Goal: Task Accomplishment & Management: Book appointment/travel/reservation

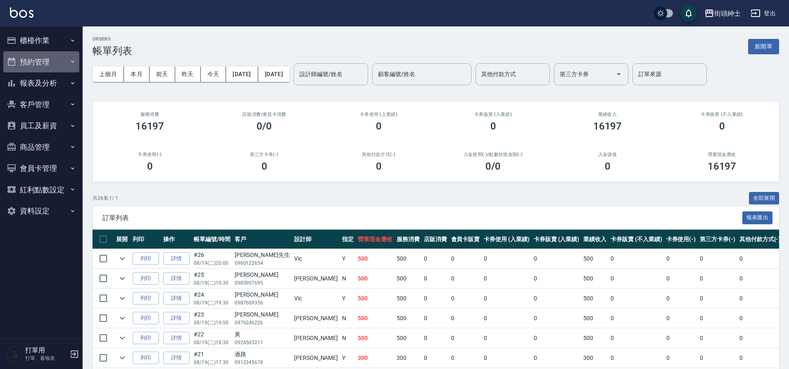
click at [72, 51] on button "預約管理" at bounding box center [41, 61] width 76 height 21
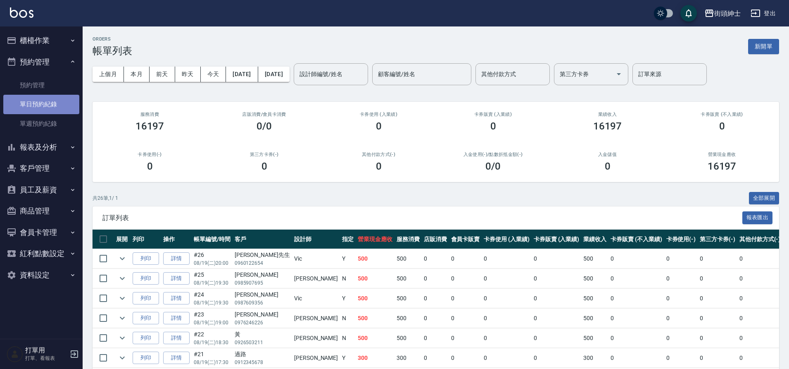
click at [65, 97] on link "單日預約紀錄" at bounding box center [41, 104] width 76 height 19
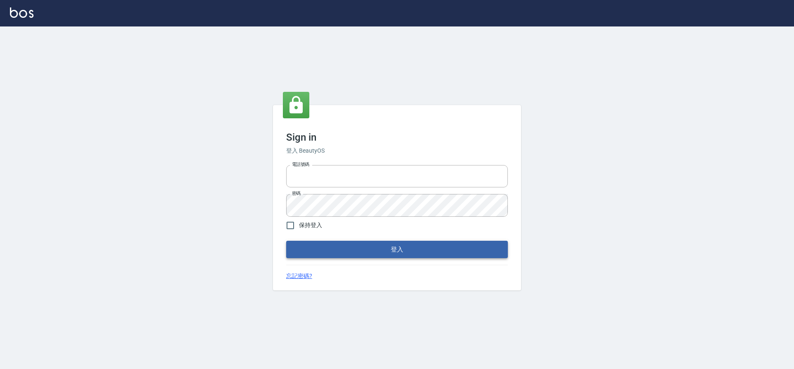
type input "0976742122"
click at [362, 253] on button "登入" at bounding box center [397, 249] width 222 height 17
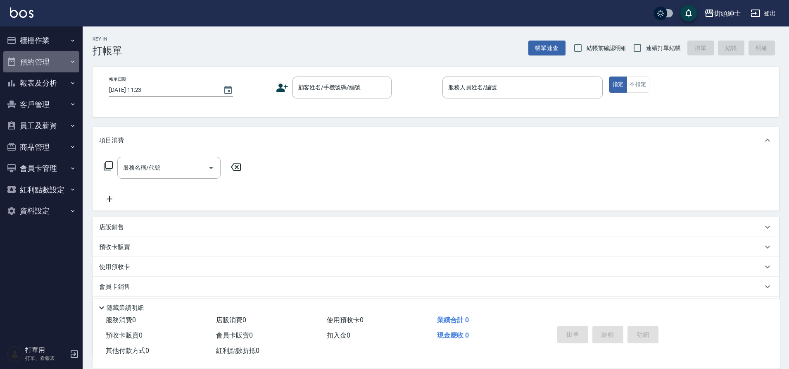
click at [73, 70] on button "預約管理" at bounding box center [41, 61] width 76 height 21
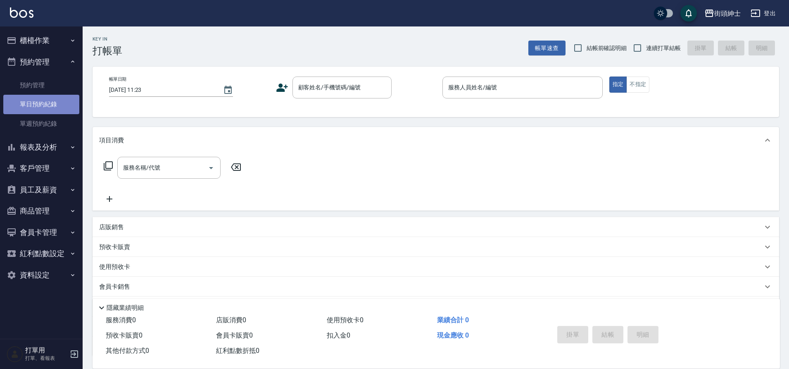
click at [50, 112] on link "單日預約紀錄" at bounding box center [41, 104] width 76 height 19
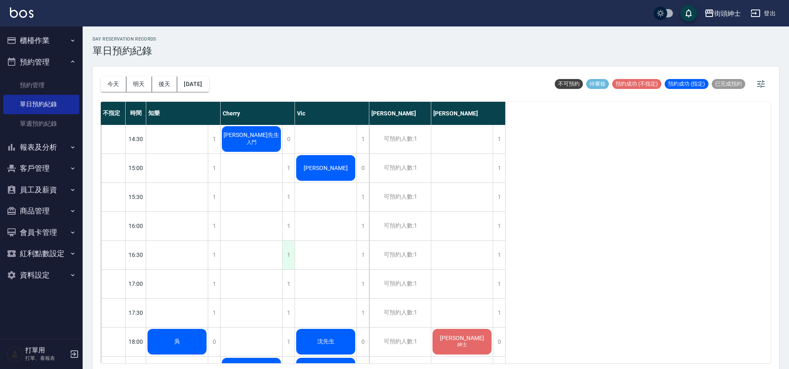
scroll to position [231, 0]
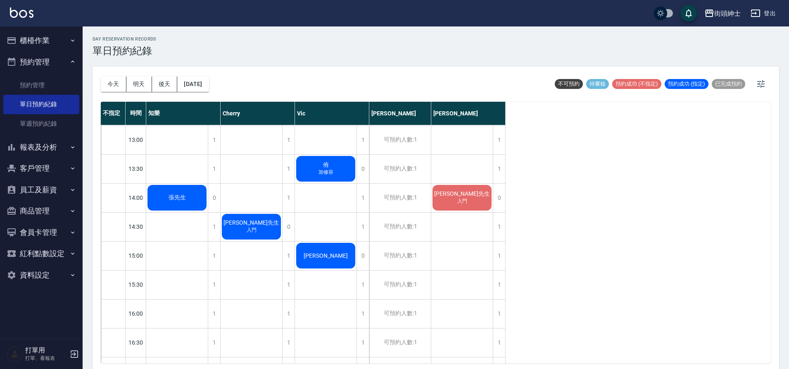
click at [206, 92] on div "[DATE] [DATE] [DATE] [DATE]" at bounding box center [155, 84] width 108 height 35
click at [207, 91] on button "[DATE]" at bounding box center [192, 83] width 31 height 15
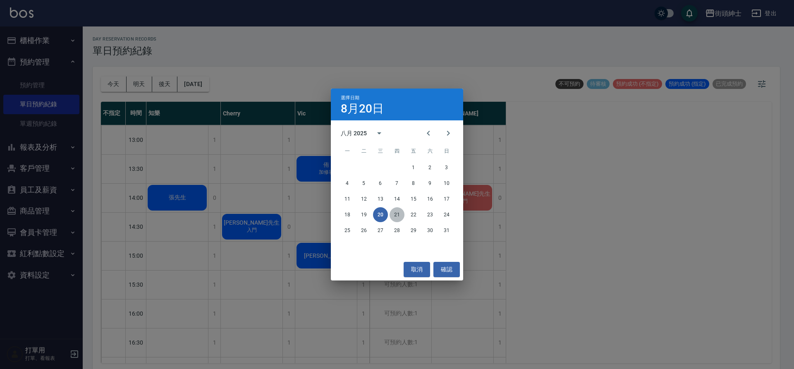
click at [393, 212] on button "21" at bounding box center [396, 214] width 15 height 15
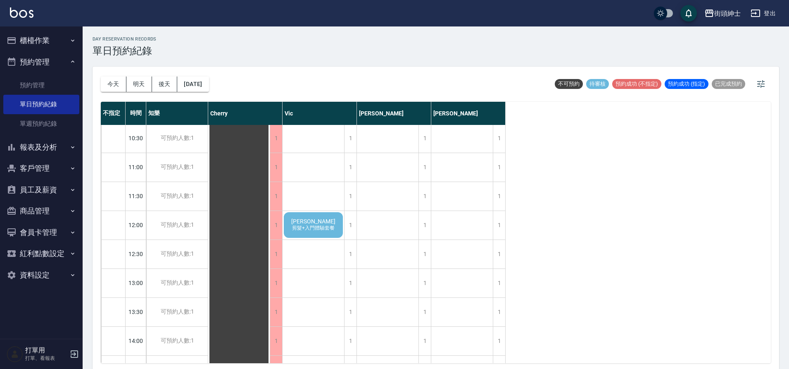
scroll to position [84, 0]
click at [424, 224] on div "1" at bounding box center [425, 229] width 12 height 29
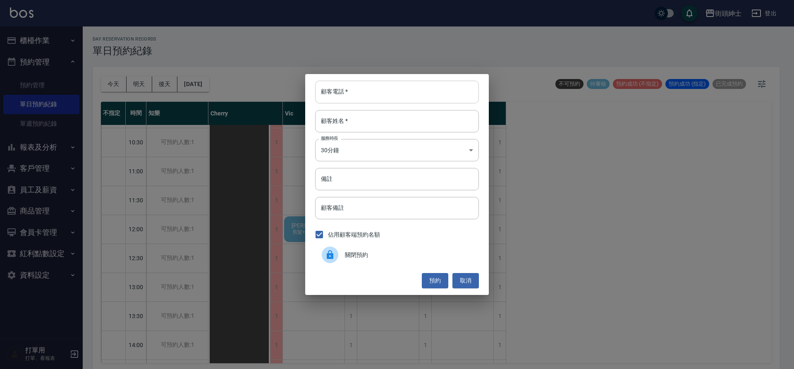
click at [424, 93] on input "顧客電話   *" at bounding box center [397, 92] width 164 height 22
type input "０"
type input "0939970798"
click at [399, 111] on input "顧客姓名   *" at bounding box center [397, 121] width 164 height 22
type input "ㄇ"
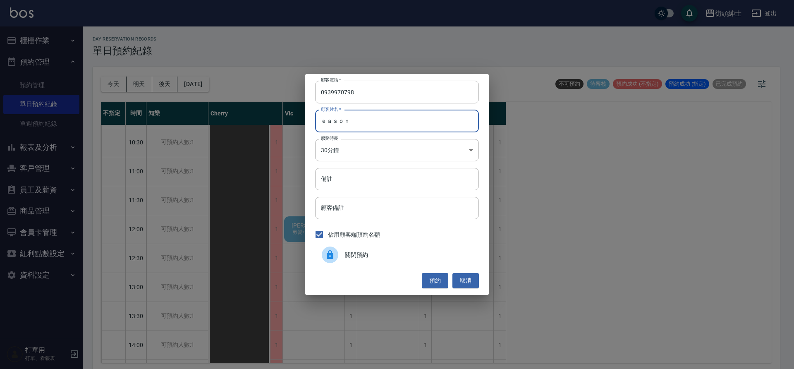
type input "ｅａｓｏｎ"
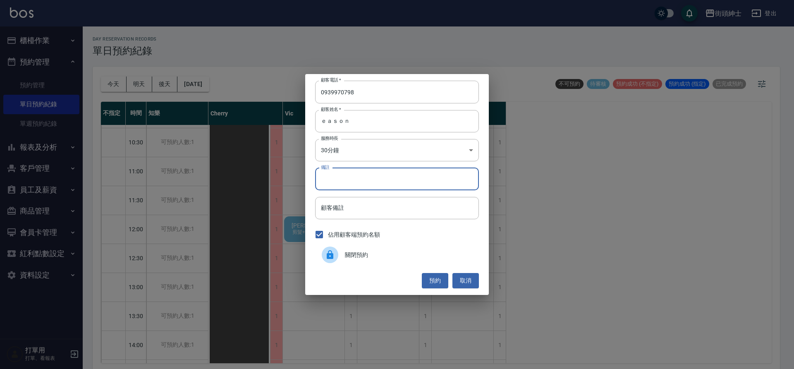
click at [387, 182] on input "備註" at bounding box center [397, 179] width 164 height 22
type input "g"
type input "暑期"
drag, startPoint x: 439, startPoint y: 284, endPoint x: 433, endPoint y: 279, distance: 7.6
click at [437, 284] on button "預約" at bounding box center [435, 280] width 26 height 15
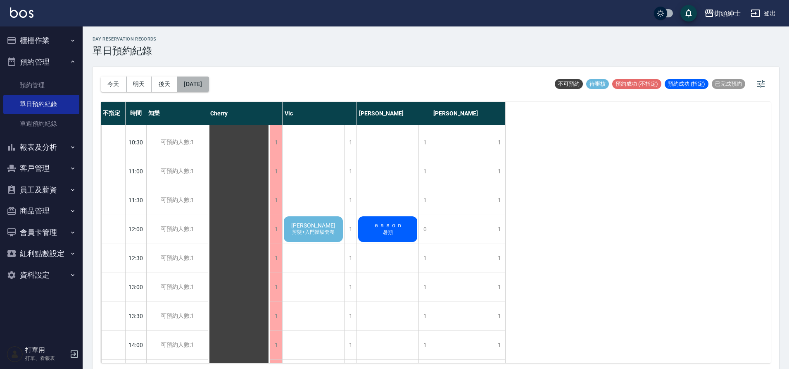
click at [209, 87] on button "[DATE]" at bounding box center [192, 83] width 31 height 15
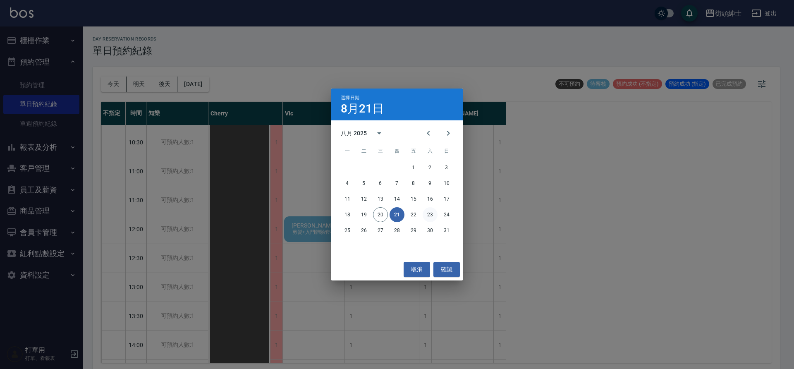
click at [430, 210] on button "23" at bounding box center [429, 214] width 15 height 15
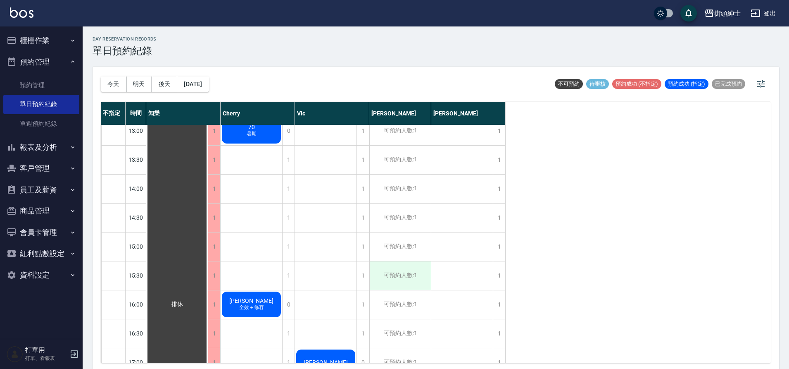
scroll to position [252, 0]
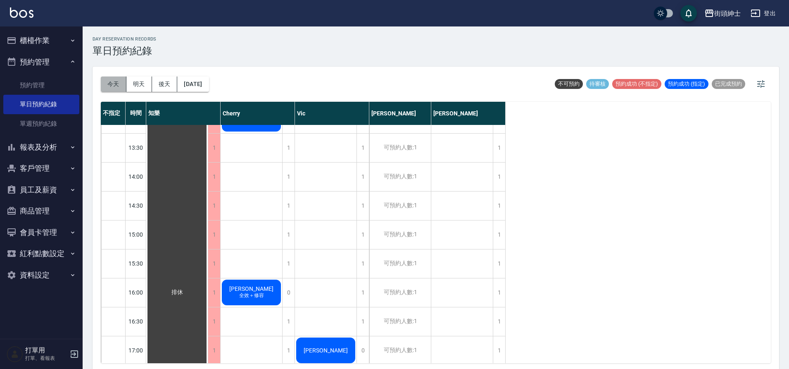
click at [116, 78] on button "今天" at bounding box center [114, 83] width 26 height 15
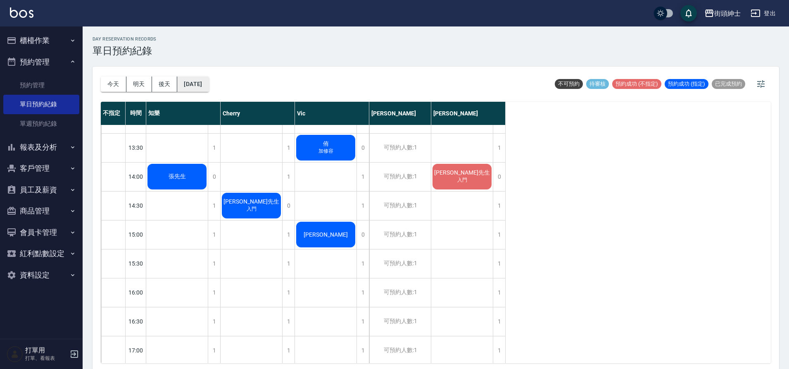
click at [209, 81] on button "[DATE]" at bounding box center [192, 83] width 31 height 15
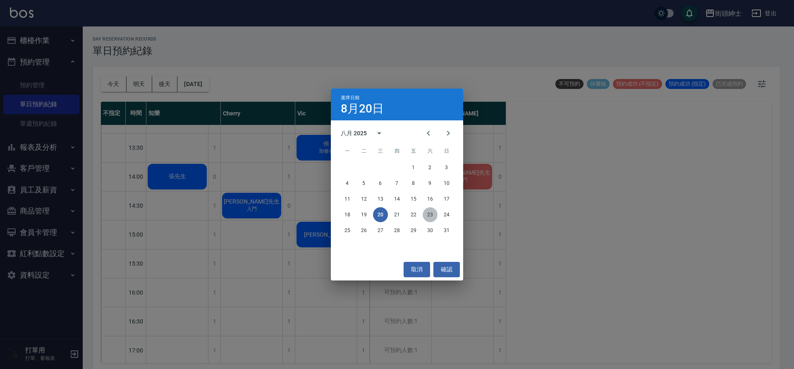
click at [434, 212] on button "23" at bounding box center [429, 214] width 15 height 15
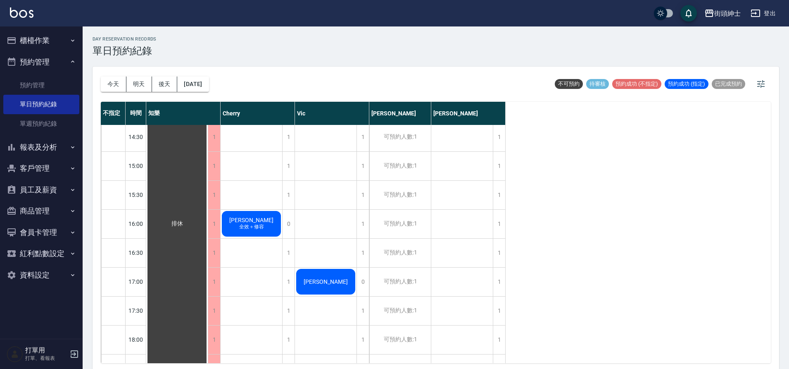
scroll to position [413, 0]
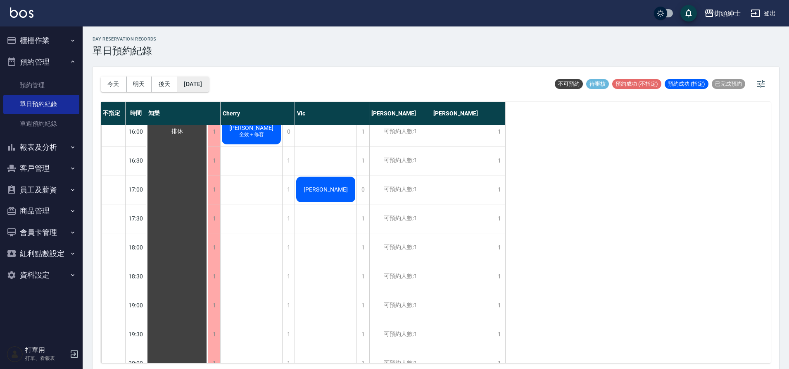
click at [200, 85] on button "[DATE]" at bounding box center [192, 83] width 31 height 15
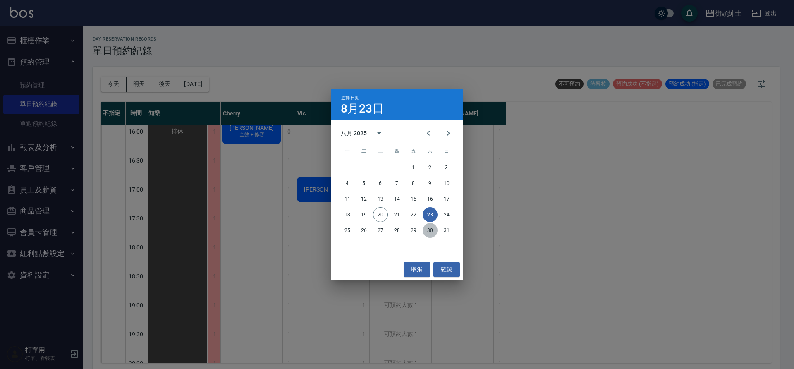
click at [430, 228] on button "30" at bounding box center [429, 230] width 15 height 15
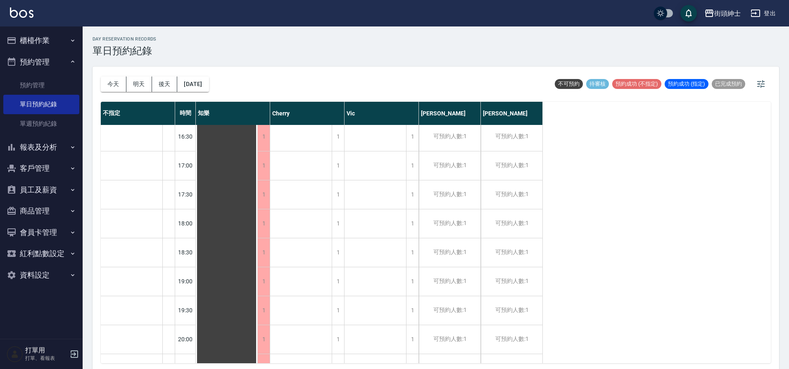
scroll to position [557, 0]
click at [118, 84] on button "今天" at bounding box center [114, 83] width 26 height 15
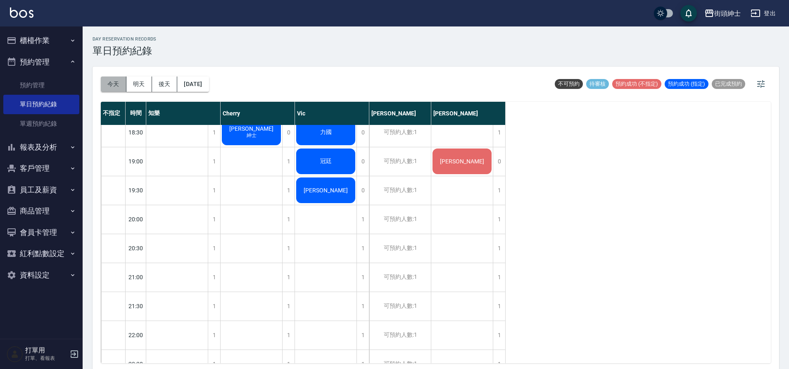
click at [118, 81] on button "今天" at bounding box center [114, 83] width 26 height 15
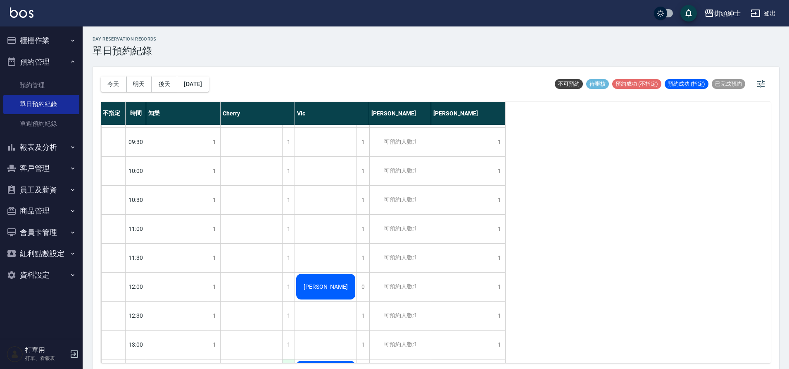
scroll to position [23, 0]
